Goal: Task Accomplishment & Management: Manage account settings

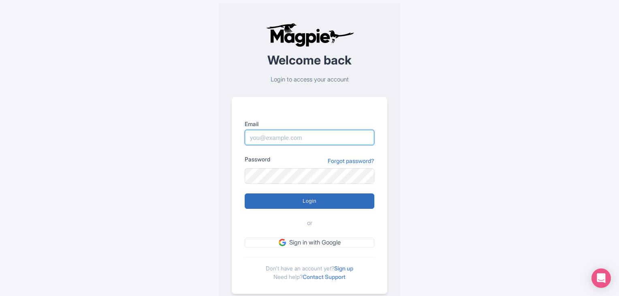
type input "info@indiatoursinformation.com"
click at [278, 198] on input "Login" at bounding box center [310, 200] width 130 height 15
type input "Logging in..."
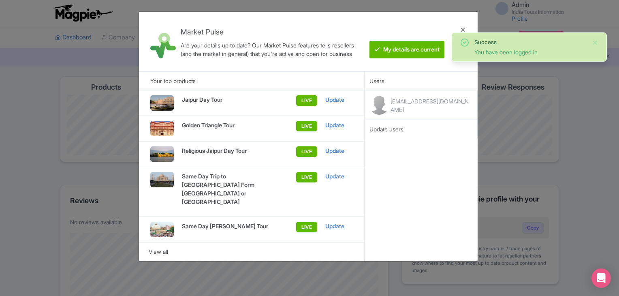
click at [618, 160] on html "Admin India Tours Information Profile Users Settings Sign out Dashboard Company…" at bounding box center [309, 148] width 619 height 296
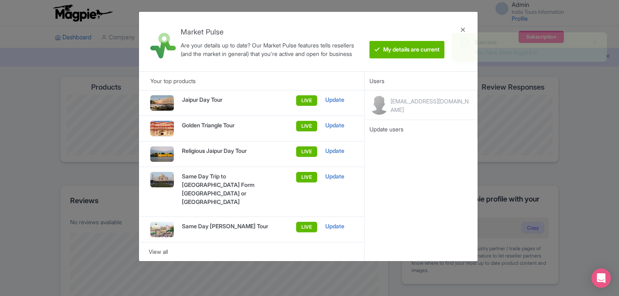
click at [595, 42] on div "Admin India Tours Information Profile Users Settings Sign out Dashboard Company…" at bounding box center [309, 234] width 619 height 468
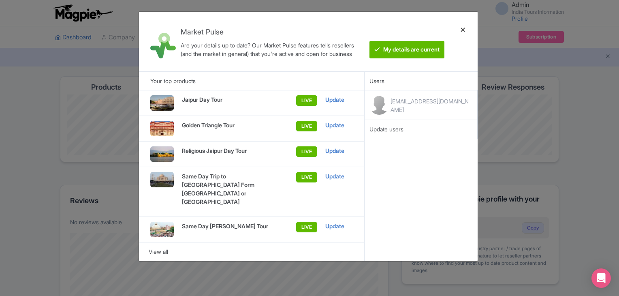
click at [463, 28] on div at bounding box center [462, 41] width 19 height 47
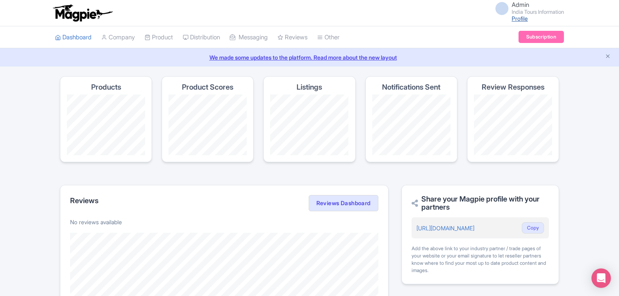
click at [512, 17] on link "Profile" at bounding box center [520, 18] width 16 height 7
click at [516, 5] on span "Admin" at bounding box center [520, 5] width 17 height 8
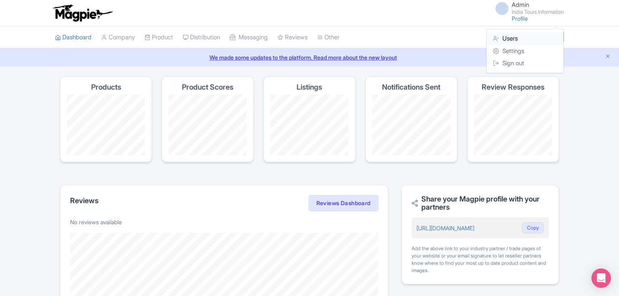
click at [516, 36] on link "Users" at bounding box center [524, 38] width 77 height 13
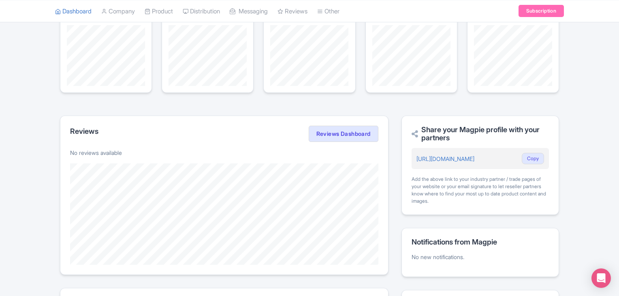
scroll to position [75, 0]
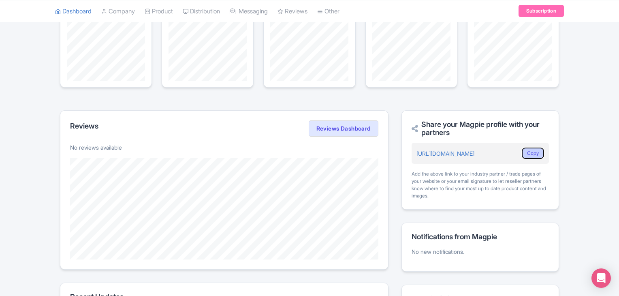
click at [534, 153] on button "Copy" at bounding box center [533, 152] width 22 height 11
click at [532, 153] on button "Copy" at bounding box center [533, 152] width 22 height 11
click at [474, 153] on link "https://magpie.travel/companies/india-tours-information" at bounding box center [445, 153] width 58 height 7
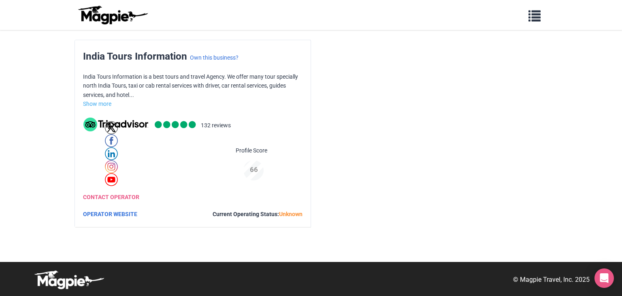
click at [346, 93] on div "India Tours Information Own this business? India Tours Information is a best to…" at bounding box center [311, 134] width 473 height 188
click at [124, 212] on link "OPERATOR WEBSITE" at bounding box center [110, 214] width 54 height 6
click at [290, 214] on span "Unknown" at bounding box center [290, 214] width 23 height 6
click at [117, 196] on link "CONTACT OPERATOR" at bounding box center [111, 197] width 56 height 6
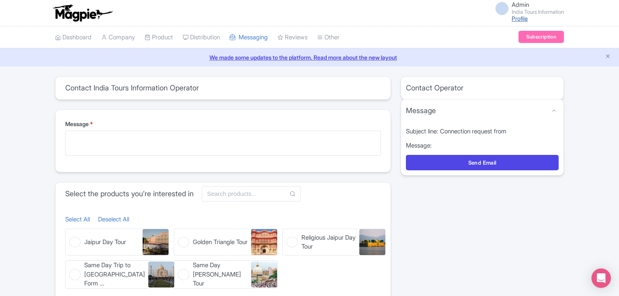
click at [517, 19] on link "Profile" at bounding box center [520, 18] width 16 height 7
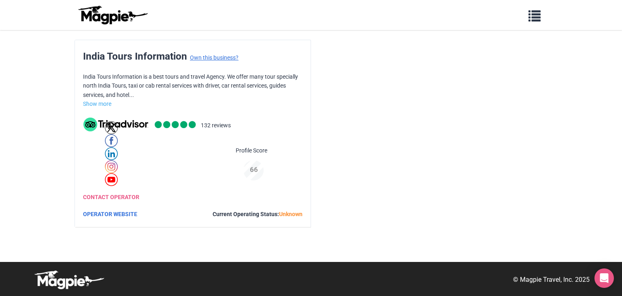
click at [226, 57] on link "Own this business?" at bounding box center [214, 57] width 49 height 6
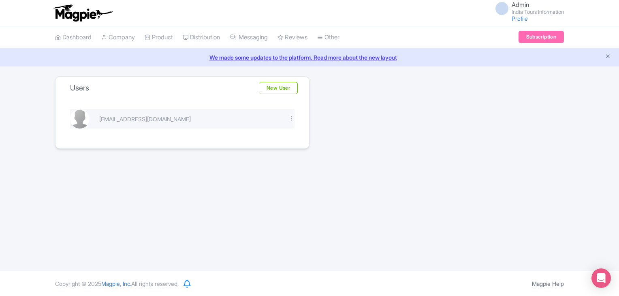
click at [292, 121] on div "Edit Delete" at bounding box center [292, 118] width 16 height 9
click at [289, 117] on div at bounding box center [291, 118] width 6 height 6
click at [258, 128] on link "Edit" at bounding box center [255, 132] width 77 height 13
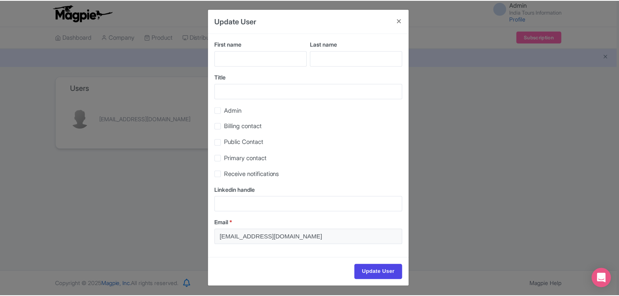
scroll to position [4, 0]
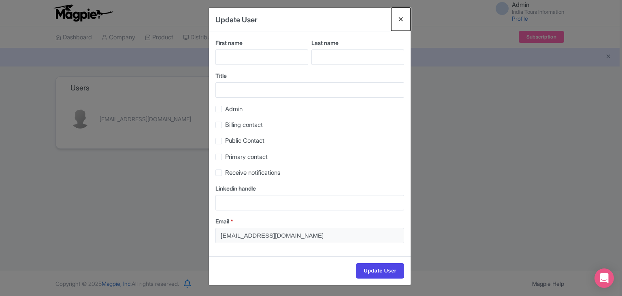
click at [399, 19] on button "Close" at bounding box center [400, 19] width 19 height 23
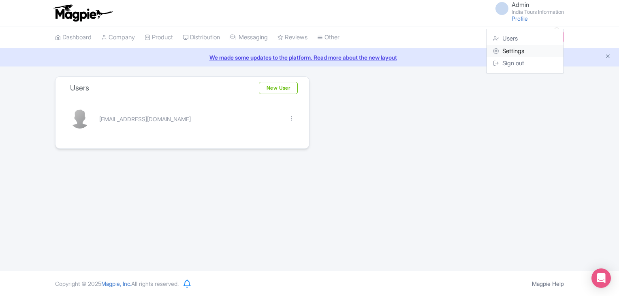
click at [510, 49] on link "Settings" at bounding box center [524, 51] width 77 height 13
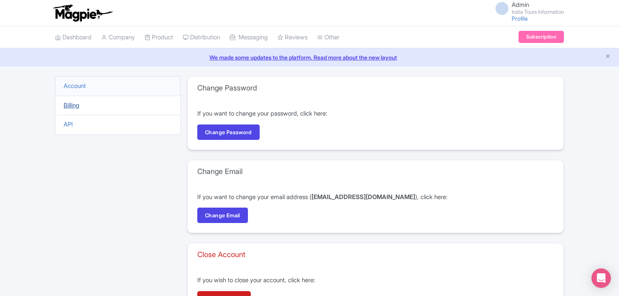
click at [79, 101] on link "Billing" at bounding box center [72, 105] width 16 height 8
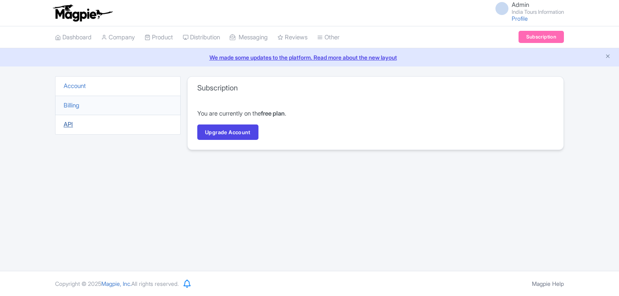
click at [68, 121] on link "API" at bounding box center [68, 124] width 9 height 8
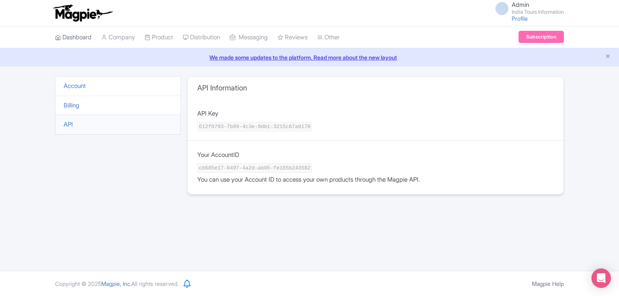
click at [76, 38] on link "Dashboard" at bounding box center [73, 37] width 36 height 22
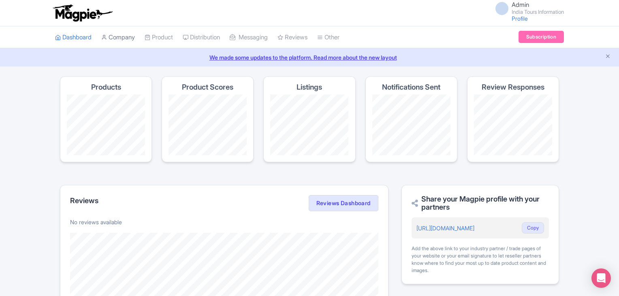
click at [118, 40] on link "Company" at bounding box center [118, 37] width 34 height 22
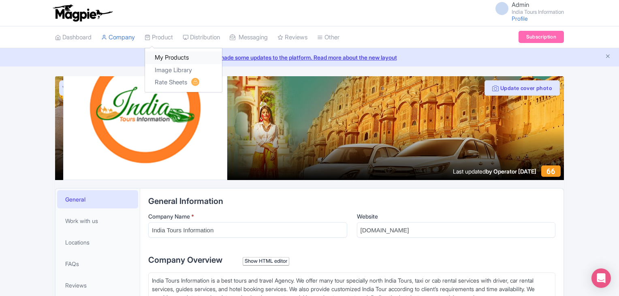
click at [173, 59] on link "My Products" at bounding box center [183, 57] width 77 height 13
